Goal: Obtain resource: Download file/media

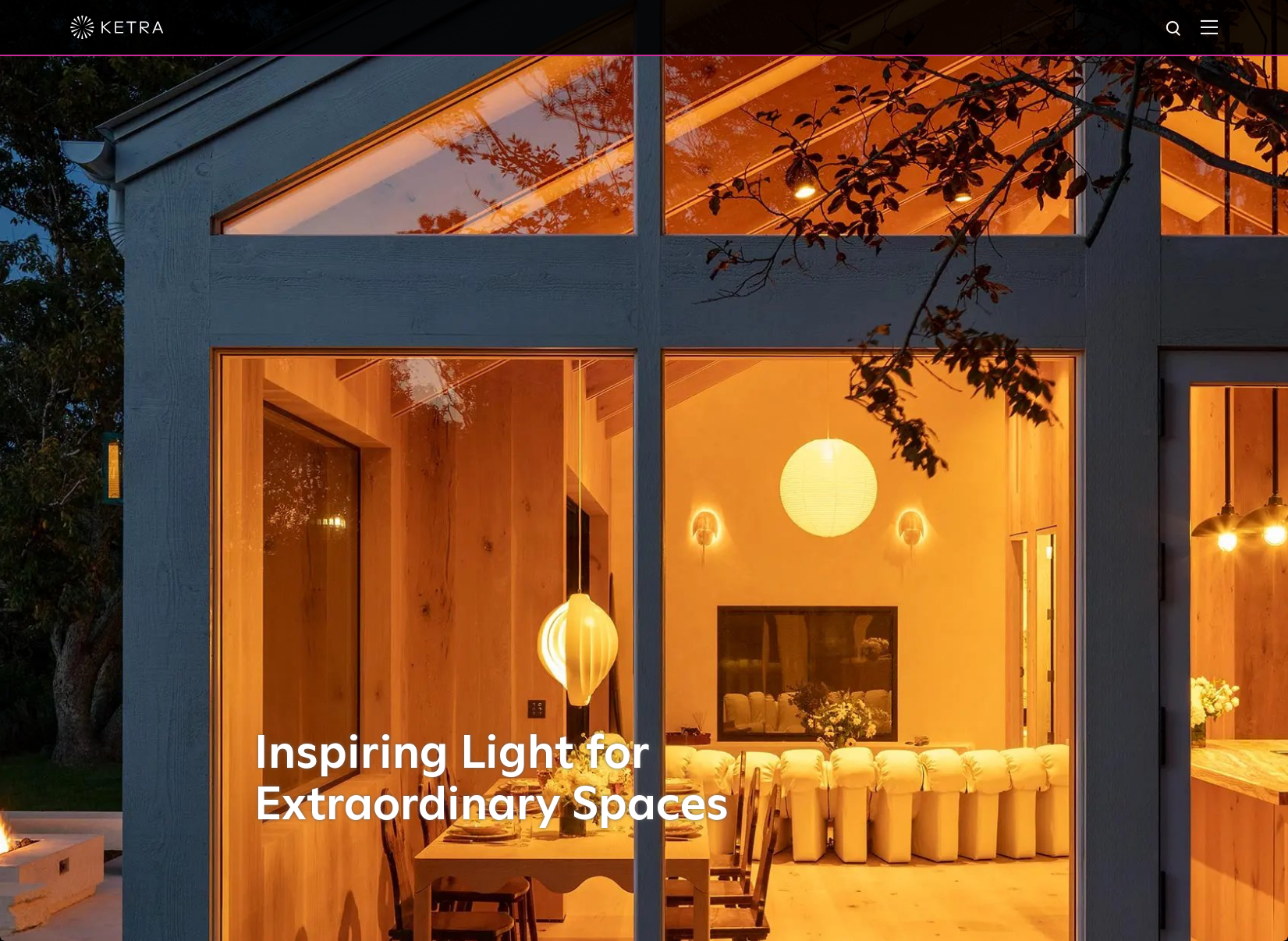
click at [1218, 25] on img at bounding box center [1209, 26] width 17 height 15
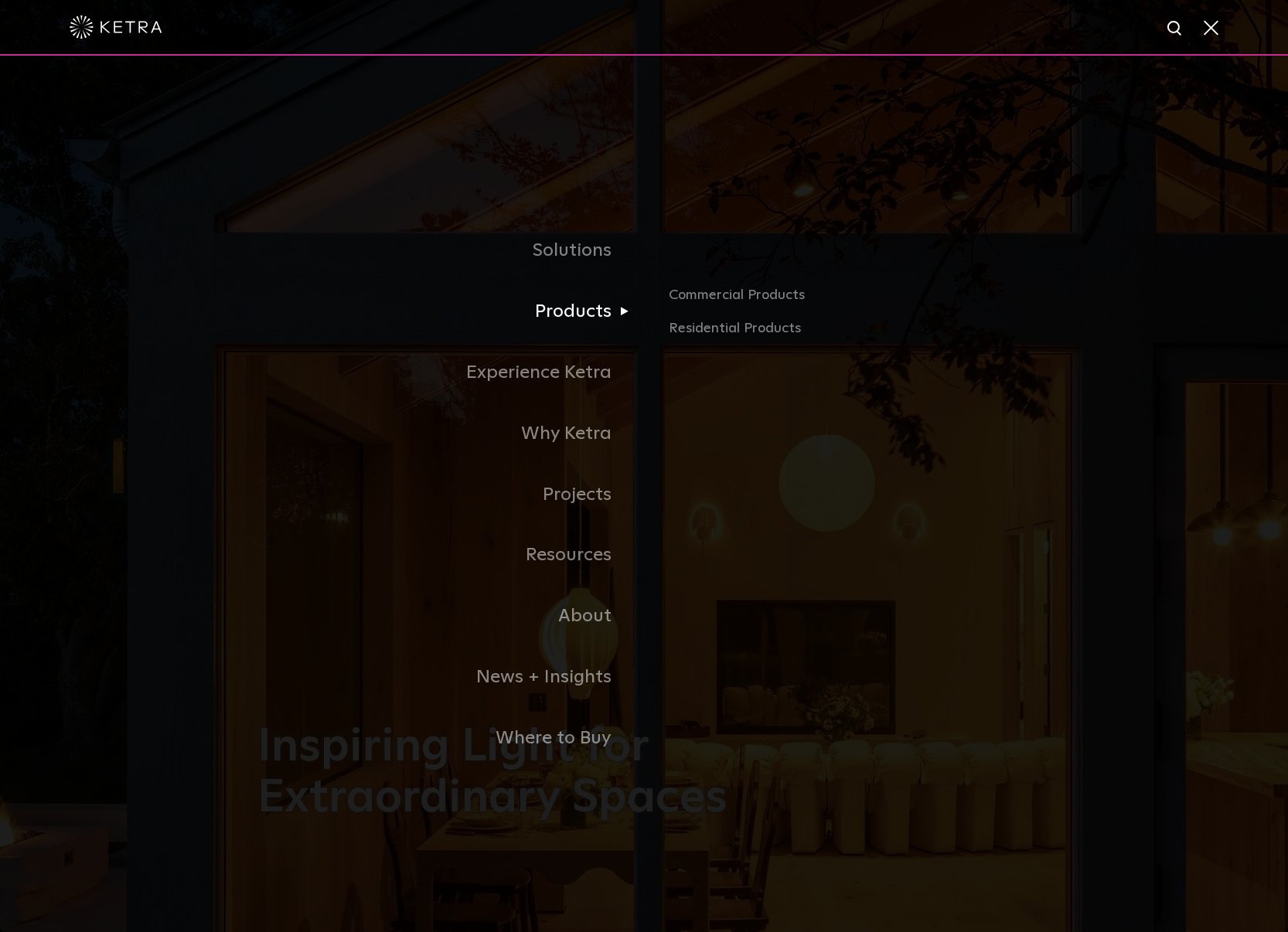
click at [590, 320] on link "Products" at bounding box center [450, 312] width 386 height 61
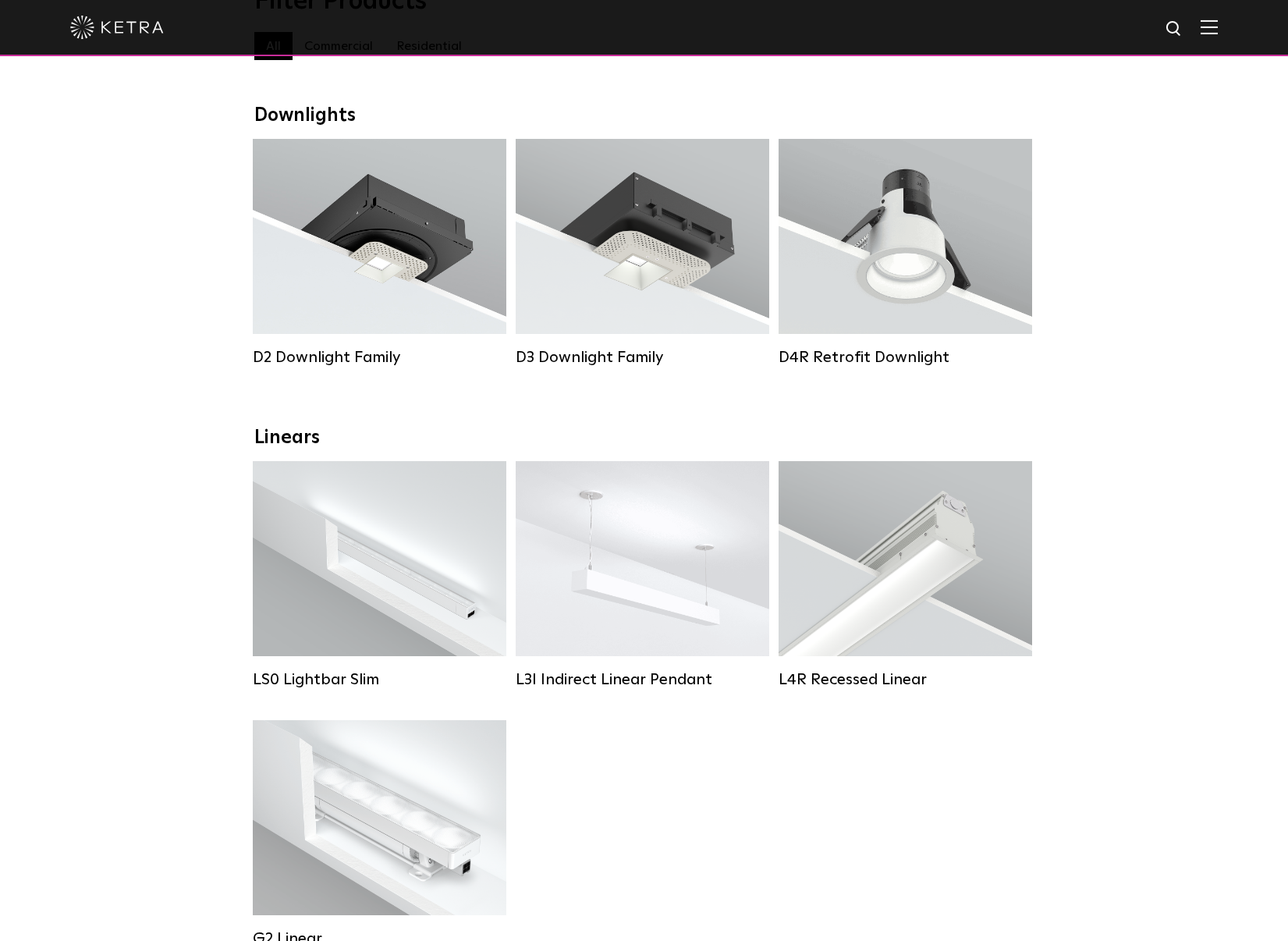
scroll to position [209, 0]
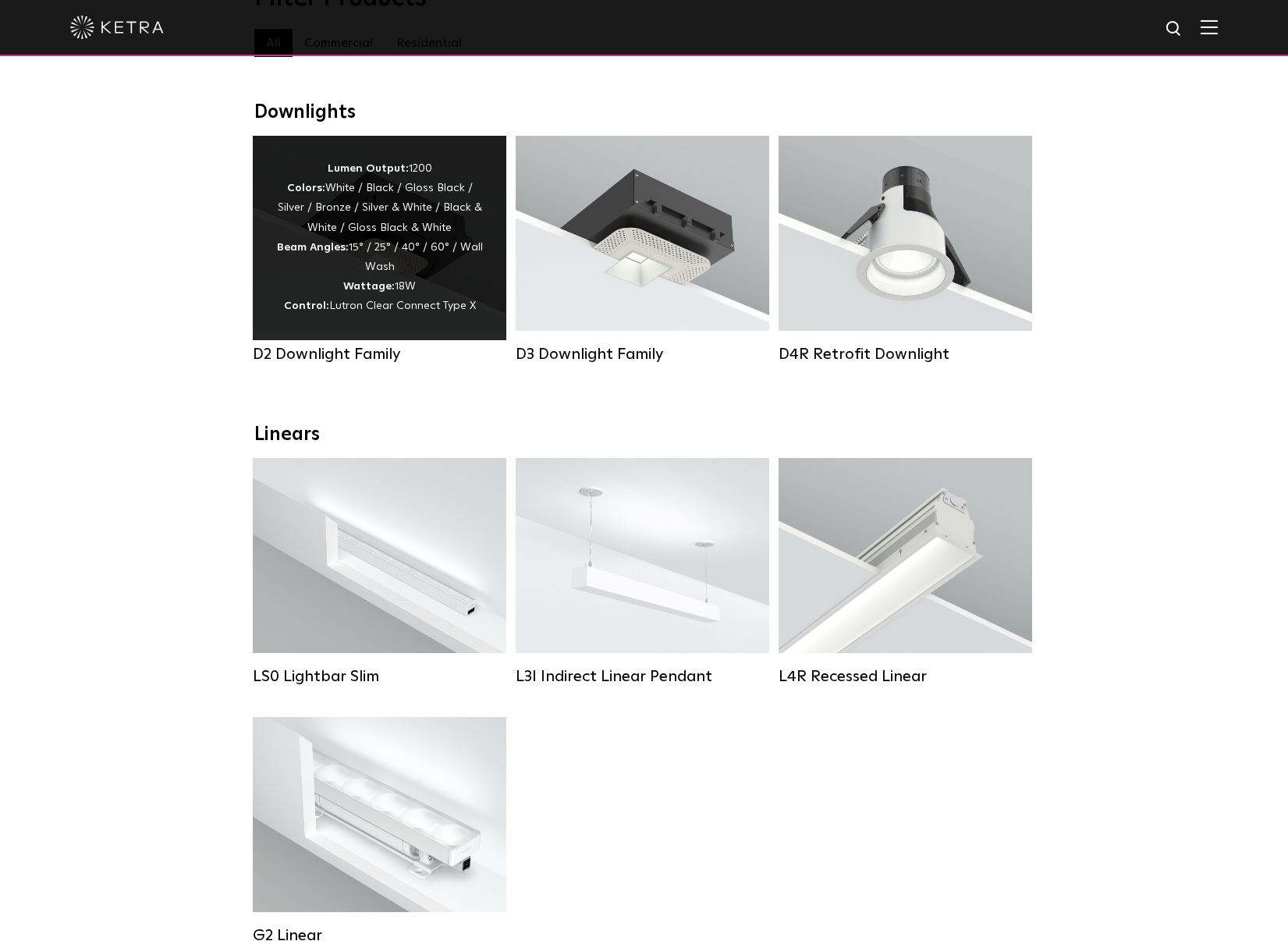
click at [345, 263] on div "Lumen Output: 1200 Colors: White / Black / Gloss Black / Silver / Bronze / Silv…" at bounding box center [379, 238] width 207 height 158
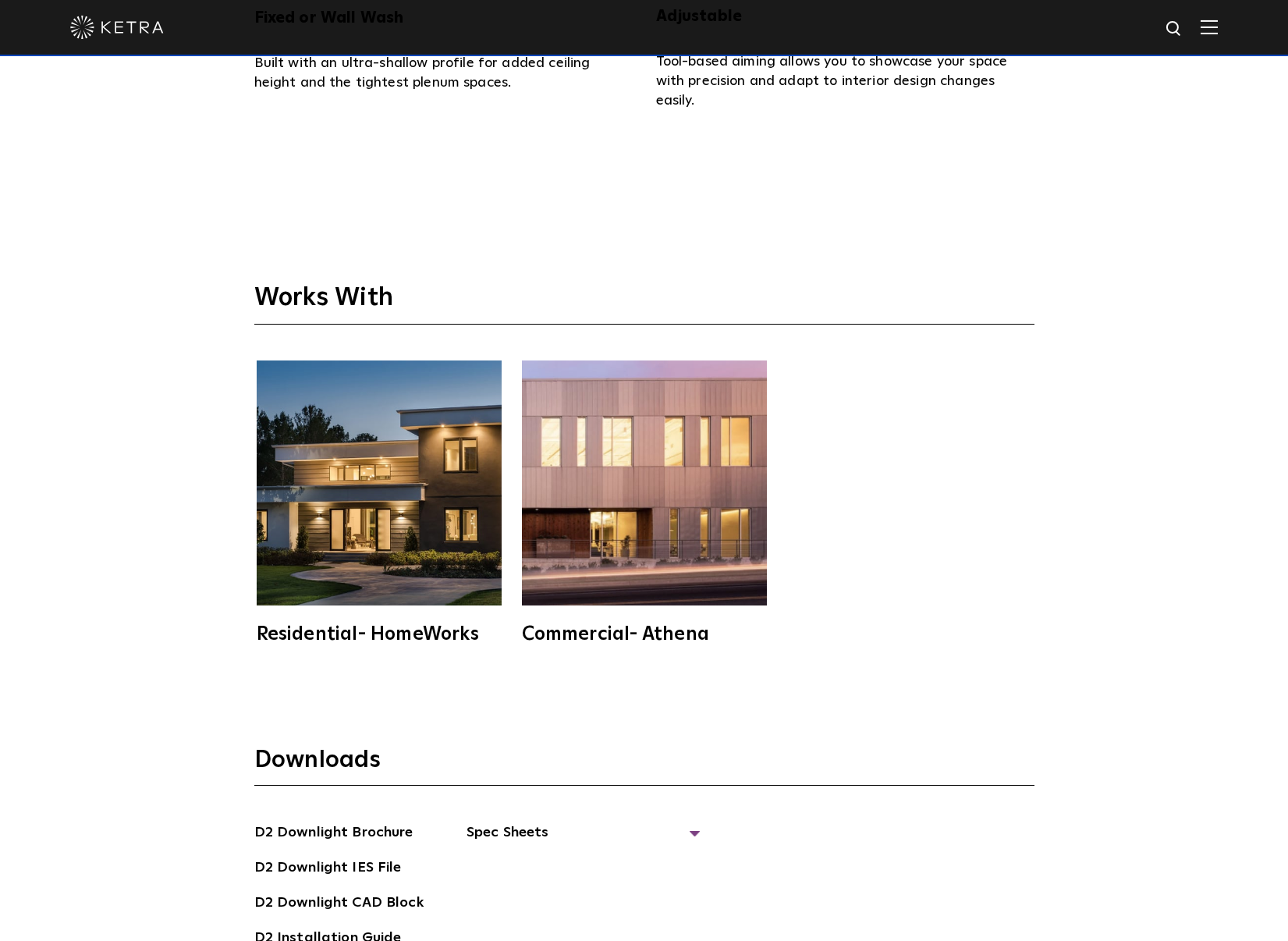
scroll to position [4526, 0]
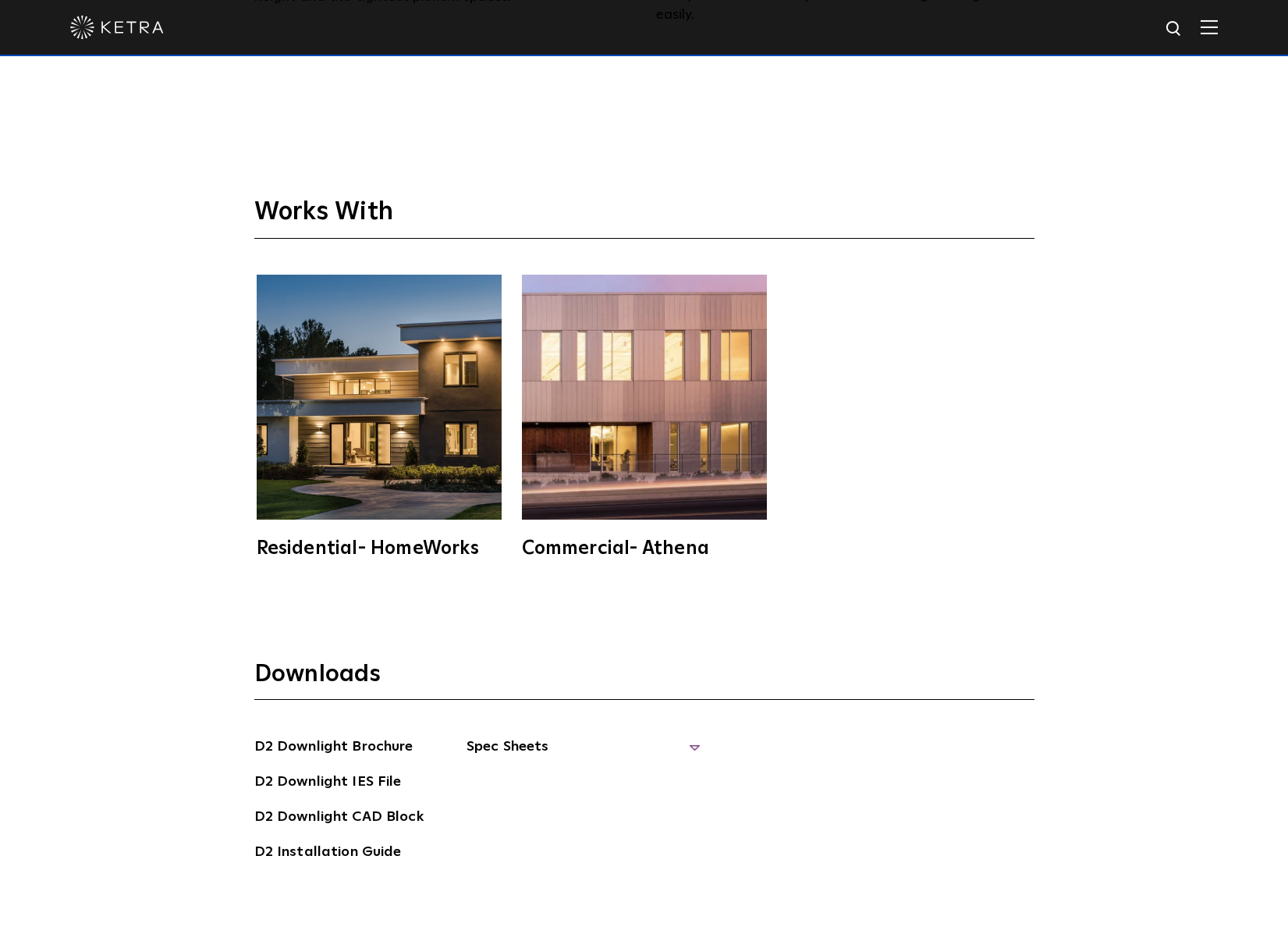
click at [495, 737] on span "Spec Sheets" at bounding box center [583, 753] width 234 height 35
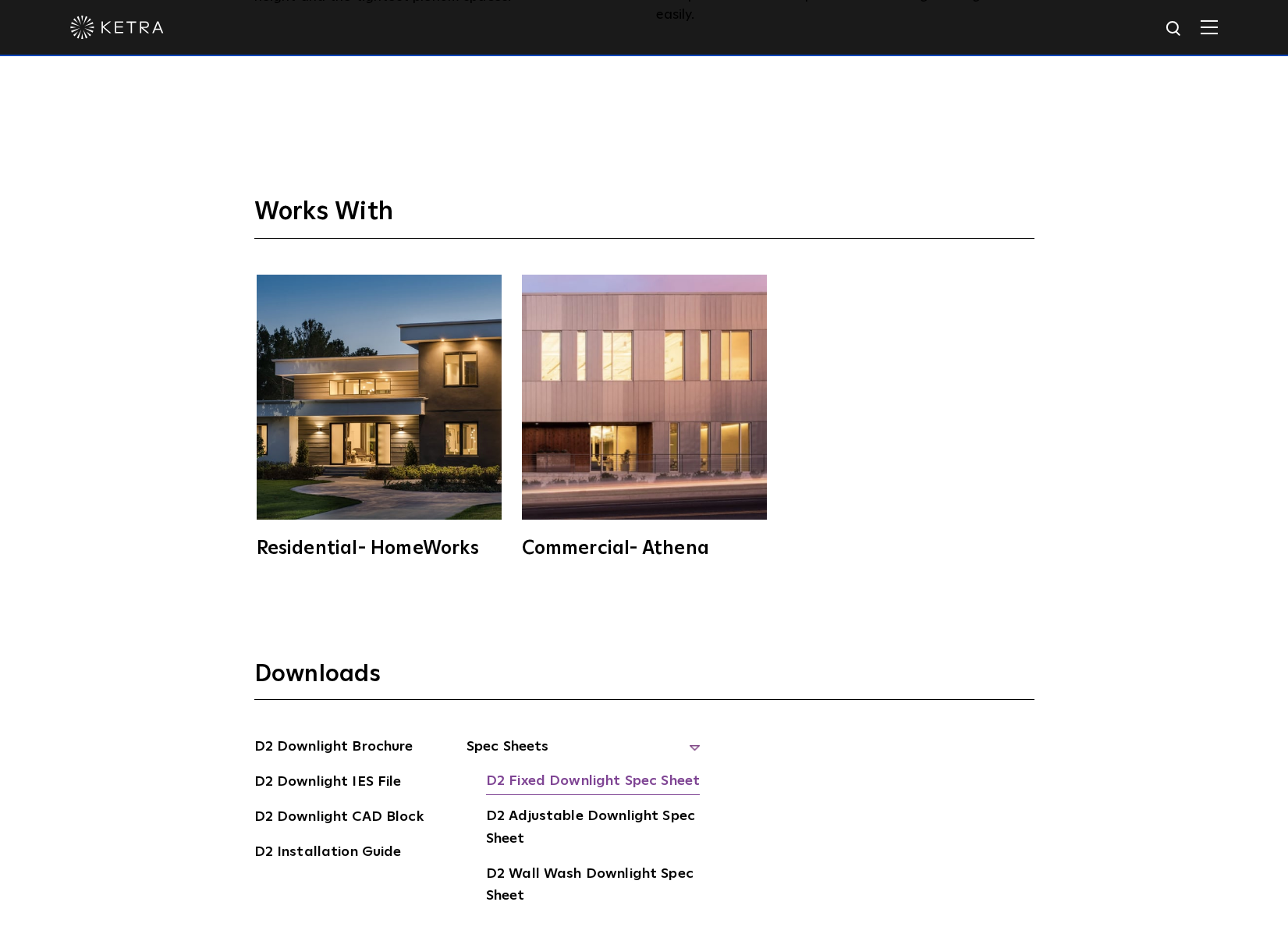
click at [600, 780] on link "D2 Fixed Downlight Spec Sheet" at bounding box center [593, 782] width 214 height 25
